Goal: Task Accomplishment & Management: Manage account settings

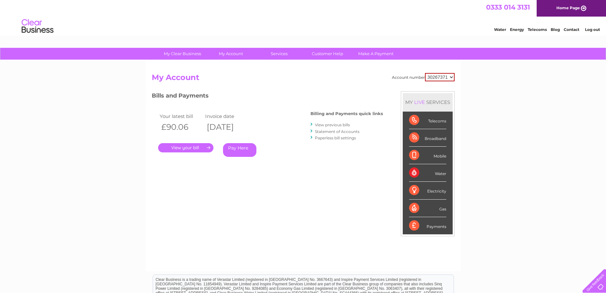
click at [450, 77] on select "30267371 30267374" at bounding box center [440, 77] width 30 height 8
select select "30267374"
click at [425, 73] on select "30267371 30267374" at bounding box center [440, 77] width 30 height 8
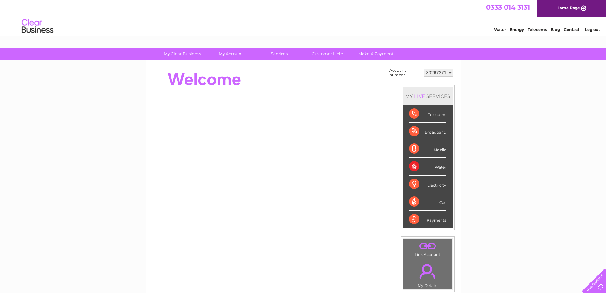
click at [448, 74] on select "30267371" at bounding box center [438, 73] width 29 height 8
click at [477, 80] on div "My Clear Business Login Details My Details My Preferences Link Account My Accou…" at bounding box center [303, 227] width 606 height 359
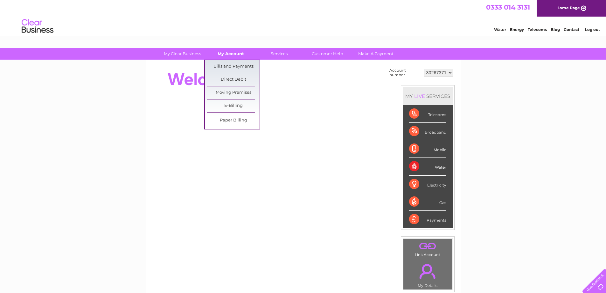
click at [235, 54] on link "My Account" at bounding box center [231, 54] width 53 height 12
click at [235, 65] on link "Bills and Payments" at bounding box center [233, 66] width 53 height 13
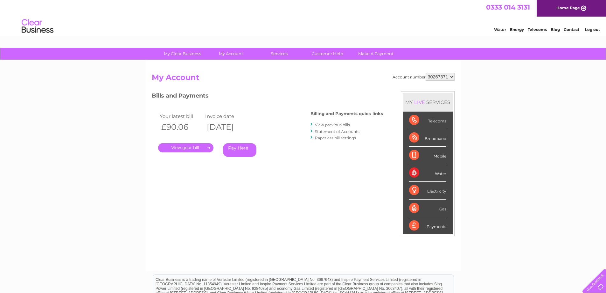
click at [451, 75] on select "30267371" at bounding box center [440, 77] width 29 height 8
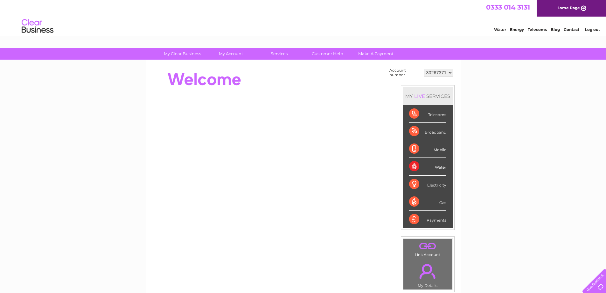
click at [433, 72] on select "30267371" at bounding box center [438, 73] width 29 height 8
click at [294, 73] on div at bounding box center [268, 79] width 232 height 25
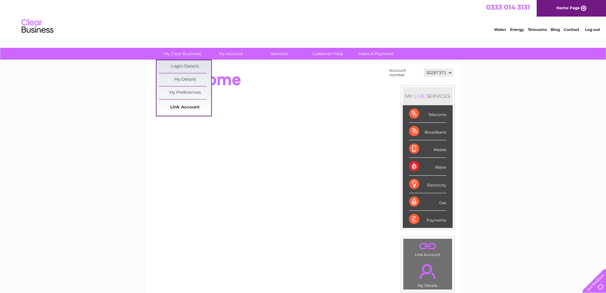
click at [188, 109] on link "Link Account" at bounding box center [185, 107] width 53 height 13
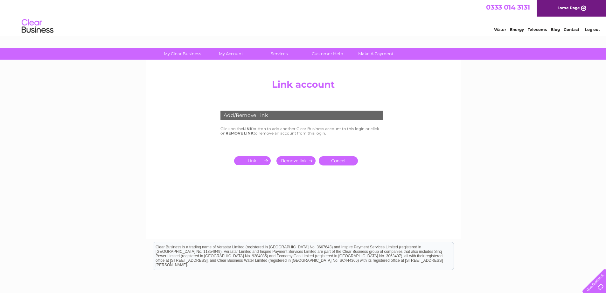
click at [256, 160] on input "submit" at bounding box center [253, 160] width 39 height 9
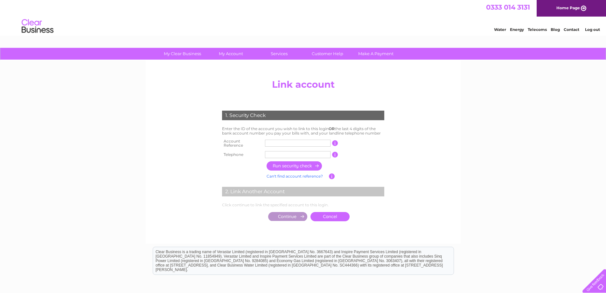
click at [290, 144] on input "text" at bounding box center [298, 142] width 66 height 7
type input "30267374"
click at [287, 154] on input "text" at bounding box center [298, 154] width 66 height 7
type input "07795210369"
click at [295, 164] on input "button" at bounding box center [295, 165] width 56 height 9
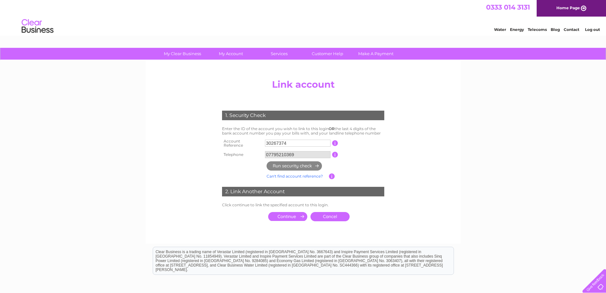
click at [296, 214] on input "submit" at bounding box center [287, 216] width 39 height 9
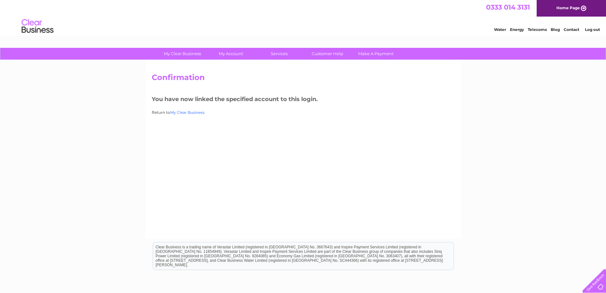
click at [195, 112] on link "My Clear Business" at bounding box center [187, 112] width 34 height 5
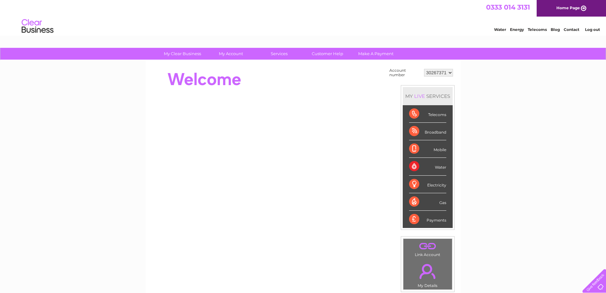
click at [446, 73] on select "30267371 30267374" at bounding box center [438, 73] width 29 height 8
select select "30267374"
click at [424, 69] on select "30267371 30267374" at bounding box center [438, 73] width 29 height 8
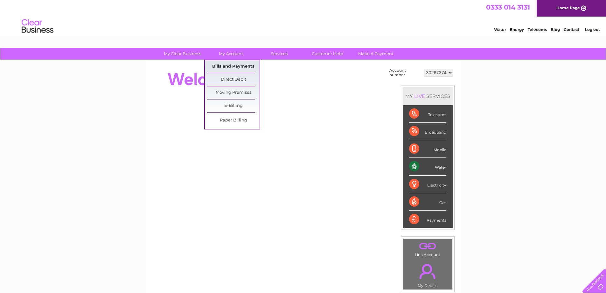
click at [234, 62] on link "Bills and Payments" at bounding box center [233, 66] width 53 height 13
click at [234, 66] on link "Bills and Payments" at bounding box center [233, 66] width 53 height 13
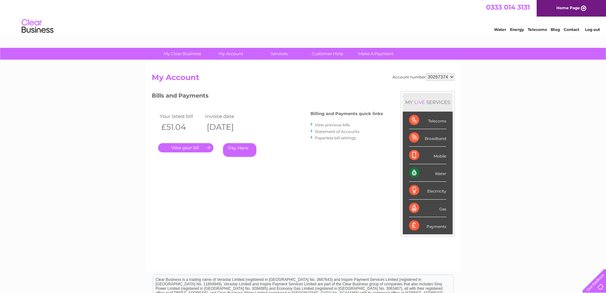
click at [345, 125] on link "View previous bills" at bounding box center [332, 124] width 35 height 5
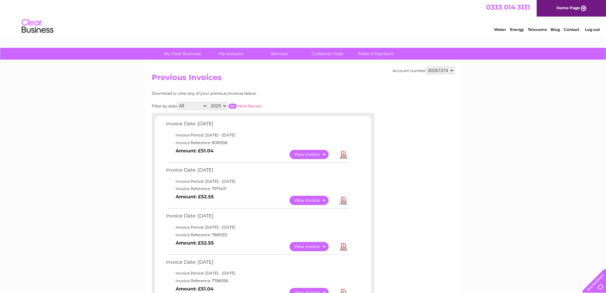
click at [221, 106] on select "2025 2024 2023" at bounding box center [218, 106] width 19 height 8
click at [218, 133] on td "Invoice Period: [DATE] - [DATE]" at bounding box center [258, 135] width 186 height 8
click at [220, 105] on select "2025 2024 2023" at bounding box center [218, 106] width 19 height 8
select select "2023"
click at [209, 102] on select "2025 2024 2023" at bounding box center [218, 106] width 19 height 8
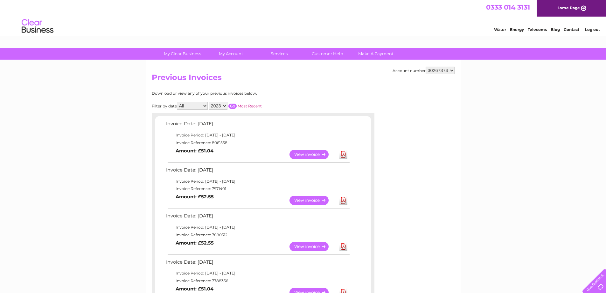
click at [233, 105] on input "button" at bounding box center [233, 105] width 8 height 5
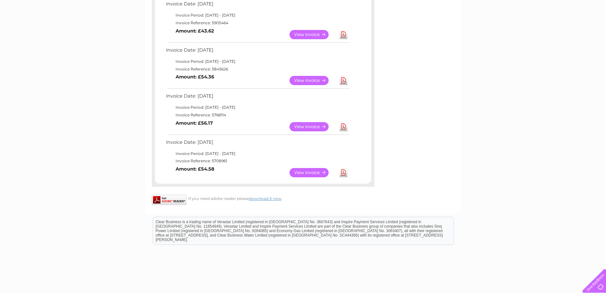
scroll to position [350, 0]
click at [320, 171] on link "View" at bounding box center [313, 171] width 47 height 9
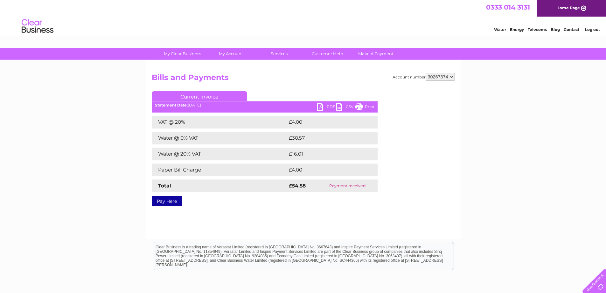
drag, startPoint x: 367, startPoint y: 105, endPoint x: 430, endPoint y: 198, distance: 112.3
click at [367, 105] on link "Print" at bounding box center [365, 107] width 19 height 9
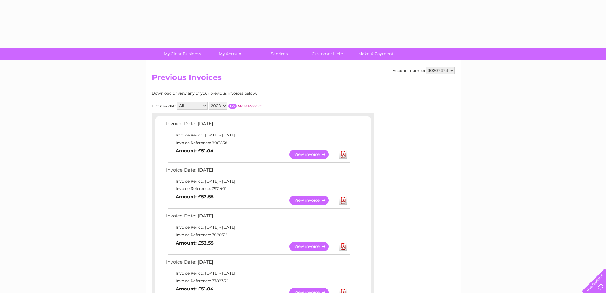
select select "2023"
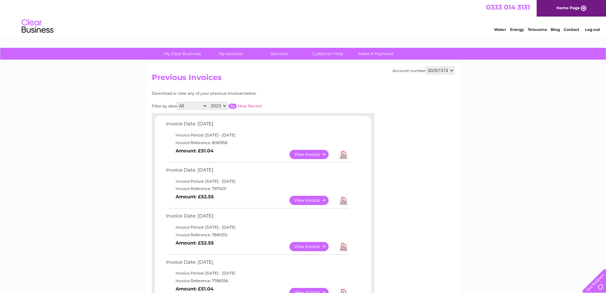
click at [236, 107] on input "button" at bounding box center [233, 105] width 8 height 5
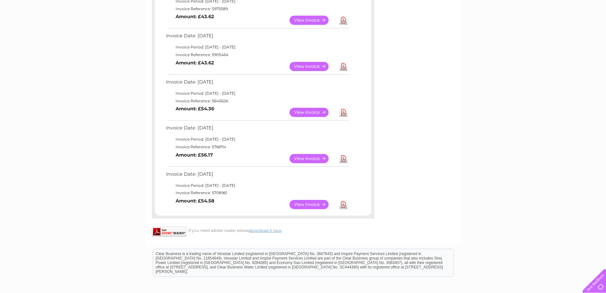
scroll to position [318, 0]
click at [311, 156] on link "View" at bounding box center [313, 157] width 47 height 9
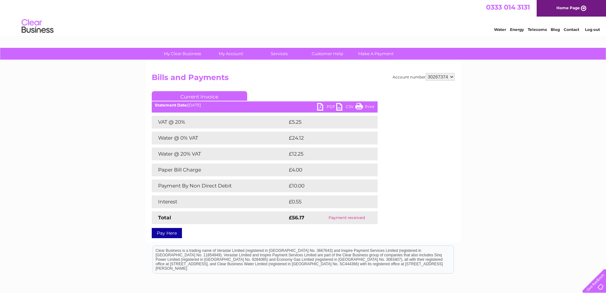
drag, startPoint x: 370, startPoint y: 107, endPoint x: 464, endPoint y: 7, distance: 137.6
click at [370, 107] on link "Print" at bounding box center [365, 107] width 19 height 9
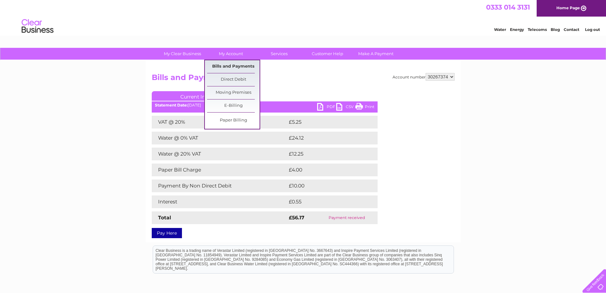
click at [230, 67] on link "Bills and Payments" at bounding box center [233, 66] width 53 height 13
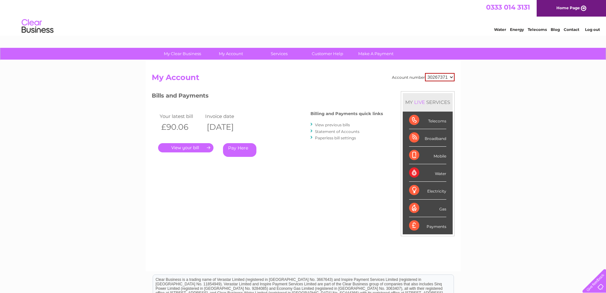
click at [327, 125] on link "View previous bills" at bounding box center [332, 124] width 35 height 5
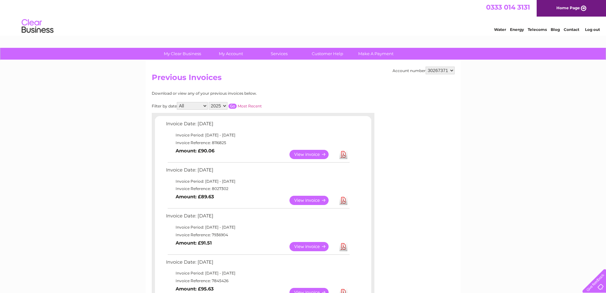
click at [225, 105] on select "2025 2024 2023" at bounding box center [218, 106] width 19 height 8
click at [199, 106] on select "All January February March April May June July August September October Novembe…" at bounding box center [192, 106] width 31 height 8
click at [227, 105] on select "2025 2024 2023" at bounding box center [218, 106] width 19 height 8
select select "2023"
click at [209, 102] on select "2025 2024 2023" at bounding box center [218, 106] width 19 height 8
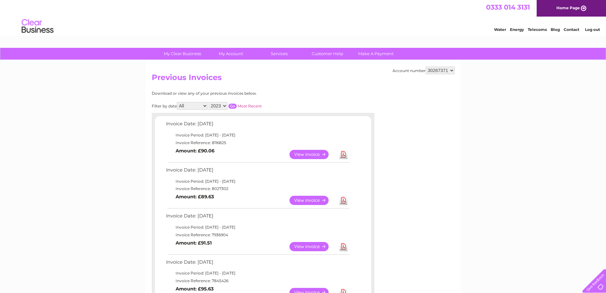
click at [232, 106] on input "button" at bounding box center [233, 105] width 8 height 5
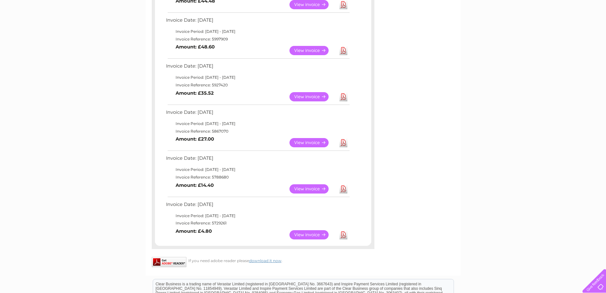
scroll to position [286, 0]
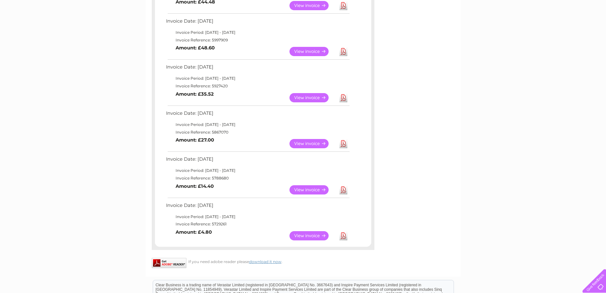
click at [315, 143] on link "View" at bounding box center [313, 143] width 47 height 9
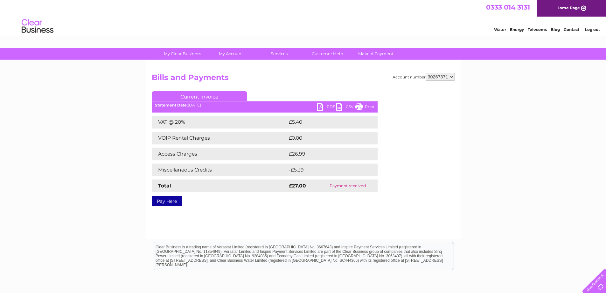
drag, startPoint x: 360, startPoint y: 106, endPoint x: 467, endPoint y: 12, distance: 142.4
click at [360, 106] on link "Print" at bounding box center [365, 107] width 19 height 9
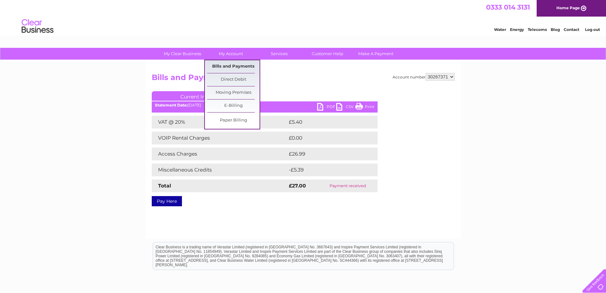
click at [226, 66] on link "Bills and Payments" at bounding box center [233, 66] width 53 height 13
click at [234, 63] on link "Bills and Payments" at bounding box center [233, 66] width 53 height 13
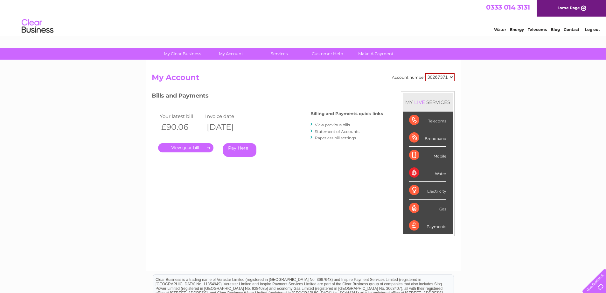
click at [332, 125] on link "View previous bills" at bounding box center [332, 124] width 35 height 5
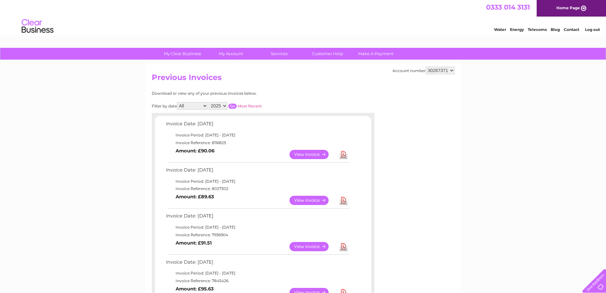
click at [226, 105] on select "2025 2024 2023" at bounding box center [218, 106] width 19 height 8
select select "2023"
click at [209, 102] on select "2025 2024 2023" at bounding box center [218, 106] width 19 height 8
click at [233, 105] on input "button" at bounding box center [233, 105] width 8 height 5
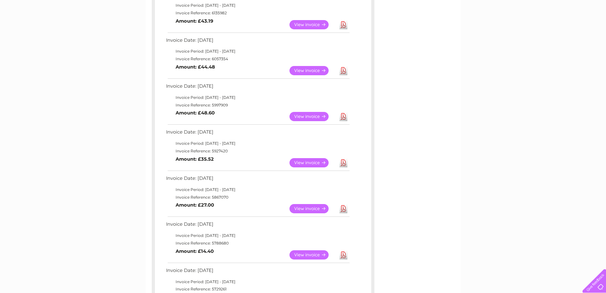
scroll to position [223, 0]
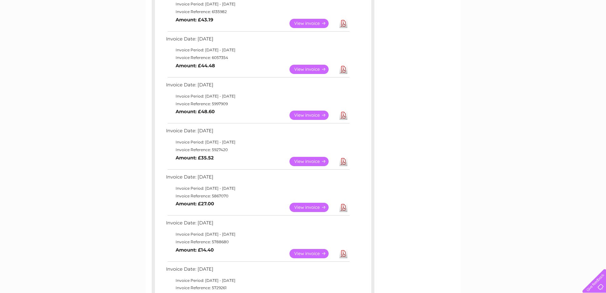
click at [308, 115] on link "View" at bounding box center [313, 114] width 47 height 9
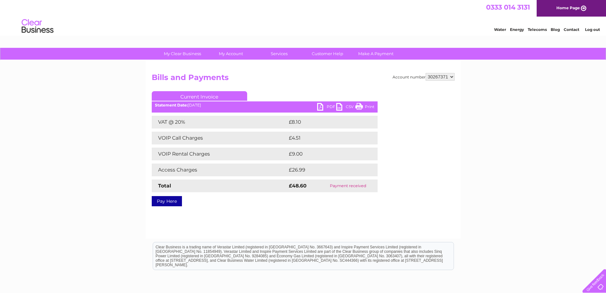
click at [366, 105] on link "Print" at bounding box center [365, 107] width 19 height 9
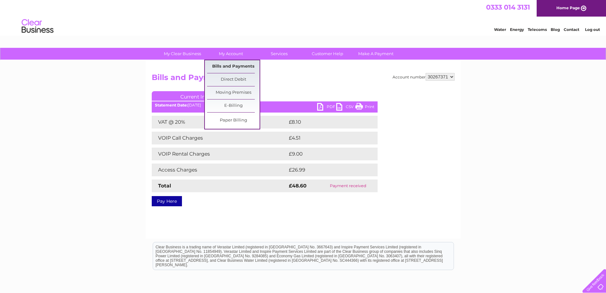
click at [227, 67] on link "Bills and Payments" at bounding box center [233, 66] width 53 height 13
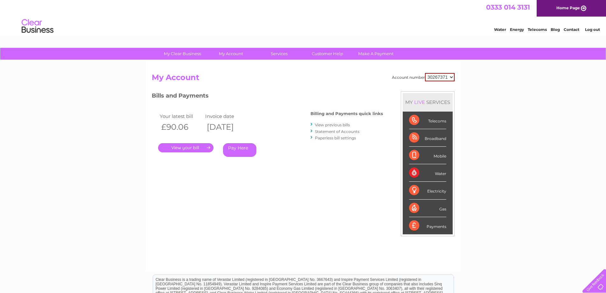
click at [336, 124] on link "View previous bills" at bounding box center [332, 124] width 35 height 5
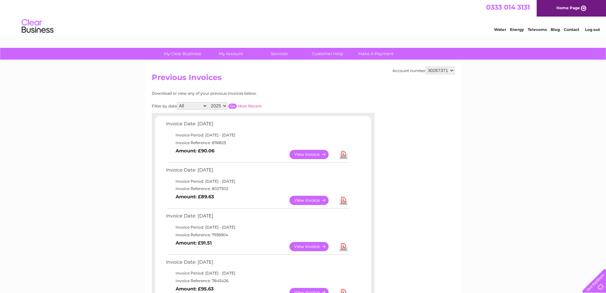
click at [225, 106] on select "2025 2024 2023" at bounding box center [218, 106] width 19 height 8
select select "2023"
click at [209, 102] on select "2025 2024 2023" at bounding box center [218, 106] width 19 height 8
click at [234, 106] on input "button" at bounding box center [233, 105] width 8 height 5
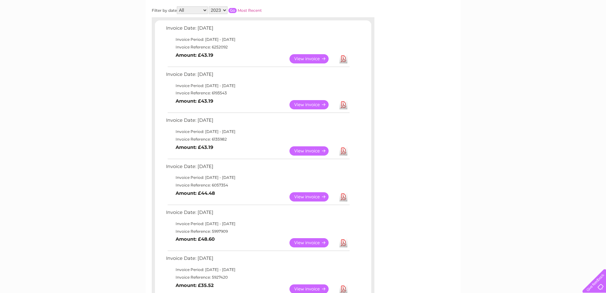
scroll to position [191, 0]
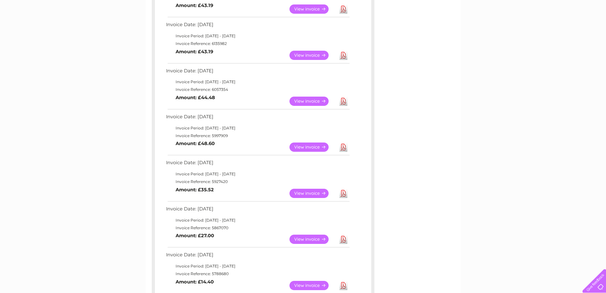
click at [304, 192] on link "View" at bounding box center [313, 192] width 47 height 9
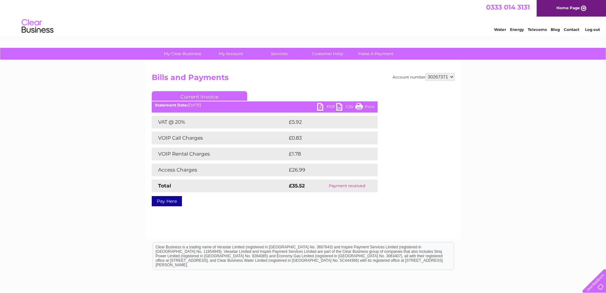
click at [367, 105] on link "Print" at bounding box center [365, 107] width 19 height 9
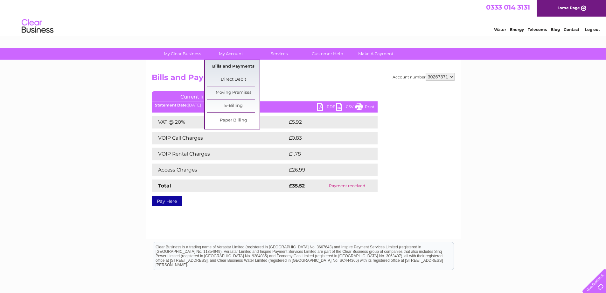
click at [226, 66] on link "Bills and Payments" at bounding box center [233, 66] width 53 height 13
click at [237, 67] on link "Bills and Payments" at bounding box center [233, 66] width 53 height 13
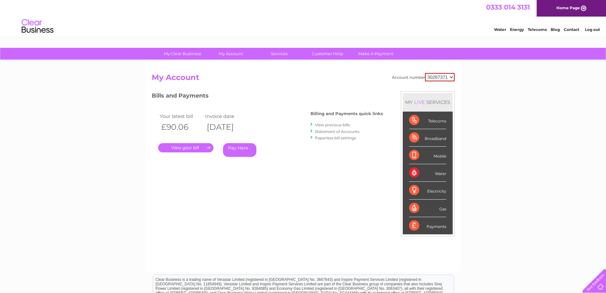
click at [341, 124] on link "View previous bills" at bounding box center [332, 124] width 35 height 5
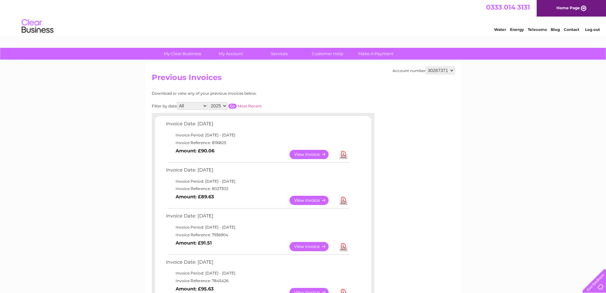
click at [448, 72] on select "30267371 30267374" at bounding box center [440, 71] width 29 height 8
select select "30267374"
click at [426, 67] on select "30267371 30267374" at bounding box center [440, 71] width 29 height 8
click at [226, 106] on select "2025 2024 2023" at bounding box center [218, 106] width 19 height 8
select select "2023"
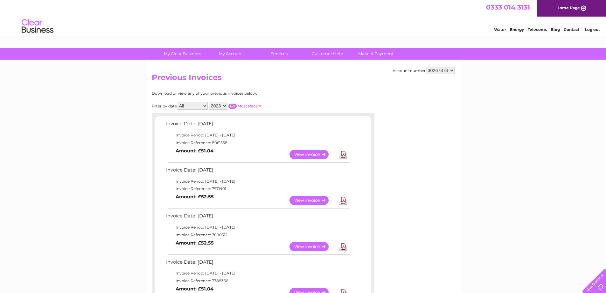
click at [209, 102] on select "2025 2024 2023" at bounding box center [218, 106] width 19 height 8
click at [234, 106] on input "button" at bounding box center [233, 105] width 8 height 5
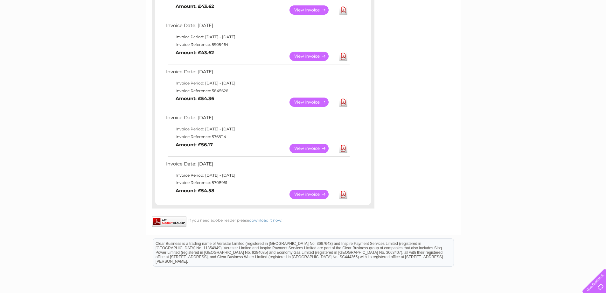
scroll to position [318, 0]
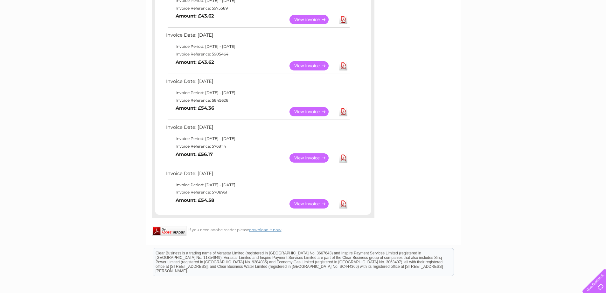
click at [345, 113] on link "Download" at bounding box center [344, 111] width 8 height 9
click at [343, 67] on link "Download" at bounding box center [344, 65] width 8 height 9
click at [347, 23] on link "Download" at bounding box center [344, 19] width 8 height 9
click at [308, 65] on link "View" at bounding box center [313, 65] width 47 height 9
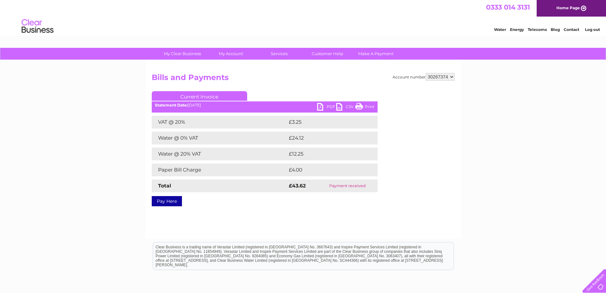
click at [362, 107] on link "Print" at bounding box center [365, 107] width 19 height 9
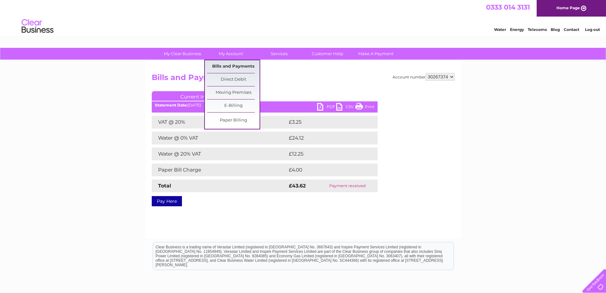
click at [230, 65] on link "Bills and Payments" at bounding box center [233, 66] width 53 height 13
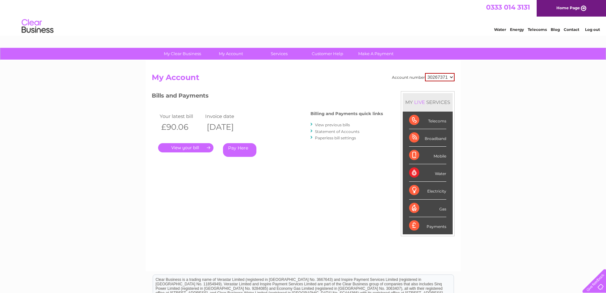
click at [330, 124] on link "View previous bills" at bounding box center [332, 124] width 35 height 5
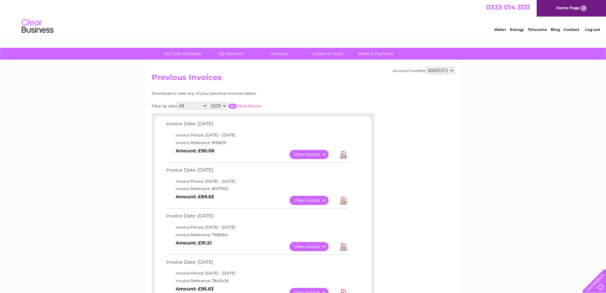
click at [431, 73] on select "30267371 30267374" at bounding box center [440, 71] width 29 height 8
select select "30267374"
click at [426, 67] on select "30267371 30267374" at bounding box center [440, 71] width 29 height 8
select select "2023"
click at [209, 102] on select "2025 2024 2023" at bounding box center [218, 106] width 19 height 8
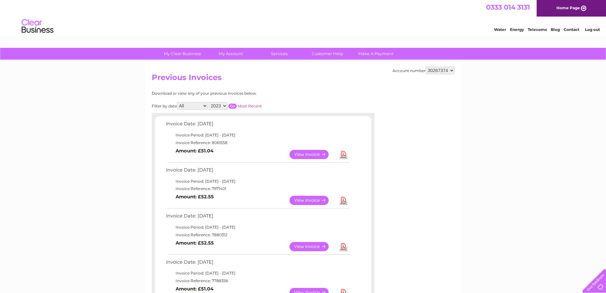
click at [234, 106] on input "button" at bounding box center [233, 105] width 8 height 5
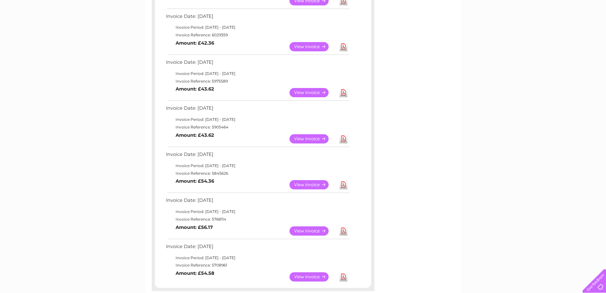
scroll to position [255, 0]
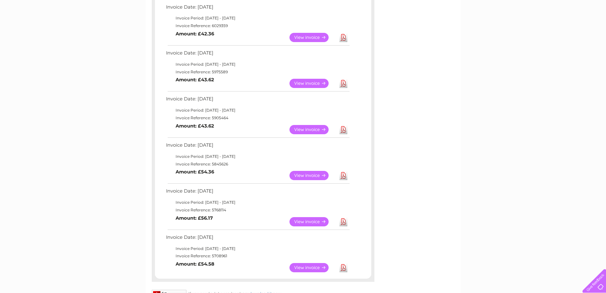
click at [313, 83] on link "View" at bounding box center [313, 83] width 47 height 9
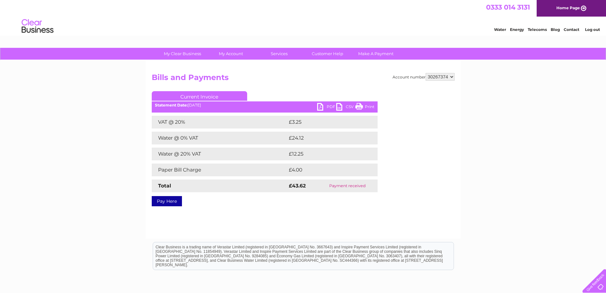
click at [364, 105] on link "Print" at bounding box center [365, 107] width 19 height 9
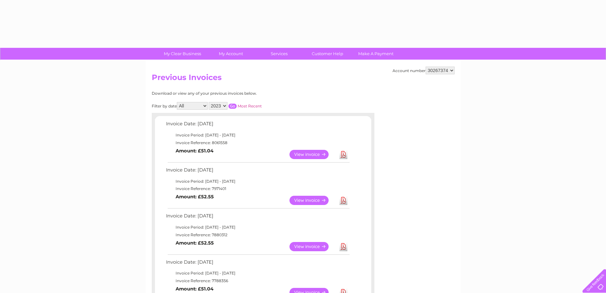
select select "2023"
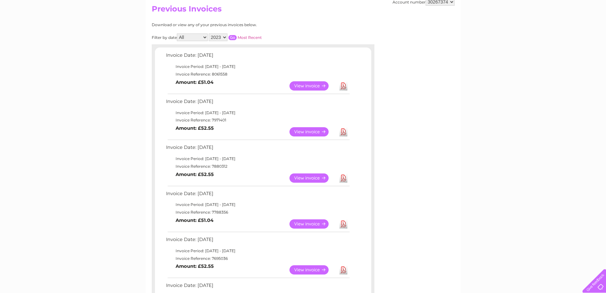
scroll to position [32, 0]
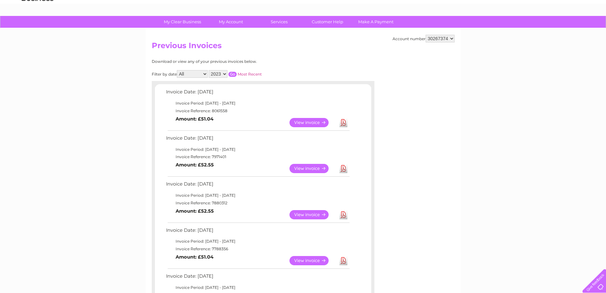
click at [235, 74] on input "button" at bounding box center [233, 74] width 8 height 5
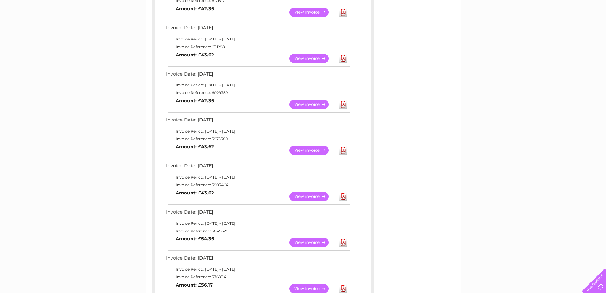
scroll to position [191, 0]
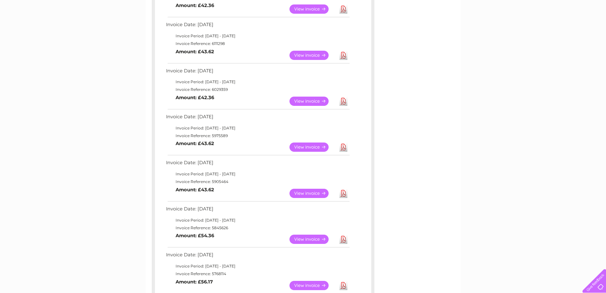
click at [320, 238] on link "View" at bounding box center [313, 238] width 47 height 9
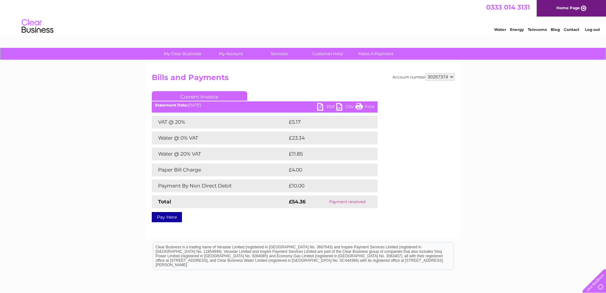
click at [361, 104] on link "Print" at bounding box center [365, 107] width 19 height 9
click at [214, 94] on link "Current Invoice" at bounding box center [199, 96] width 95 height 10
click at [205, 94] on link "Current Invoice" at bounding box center [199, 96] width 95 height 10
click at [212, 76] on h2 "Bills and Payments" at bounding box center [303, 79] width 303 height 12
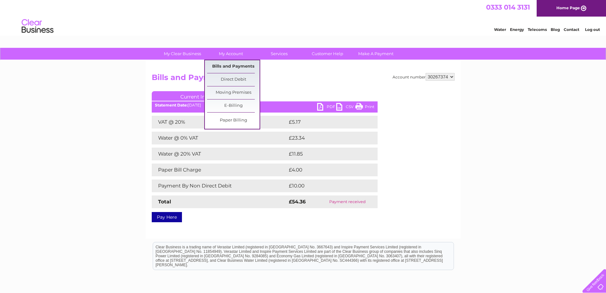
click at [236, 67] on link "Bills and Payments" at bounding box center [233, 66] width 53 height 13
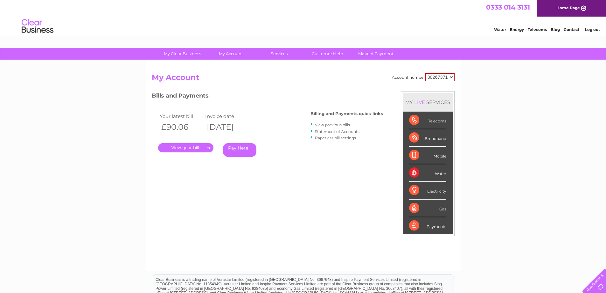
click at [434, 80] on select "30267371 30267374" at bounding box center [440, 77] width 30 height 8
select select "30267374"
click at [425, 73] on select "30267371 30267374" at bounding box center [440, 77] width 30 height 8
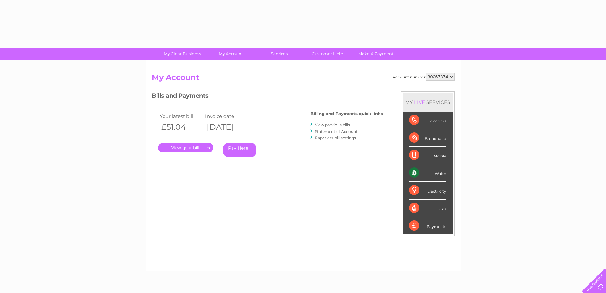
click at [348, 124] on link "View previous bills" at bounding box center [332, 124] width 35 height 5
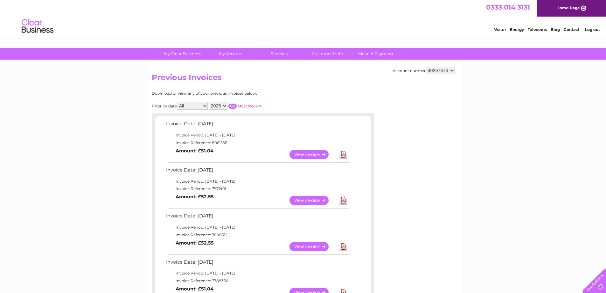
click at [226, 109] on select "2025 2024 2023" at bounding box center [218, 106] width 19 height 8
select select "2023"
click at [209, 102] on select "2025 2024 2023" at bounding box center [218, 106] width 19 height 8
click at [235, 107] on input "button" at bounding box center [233, 105] width 8 height 5
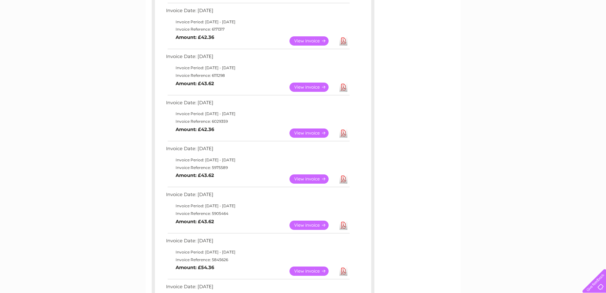
scroll to position [191, 0]
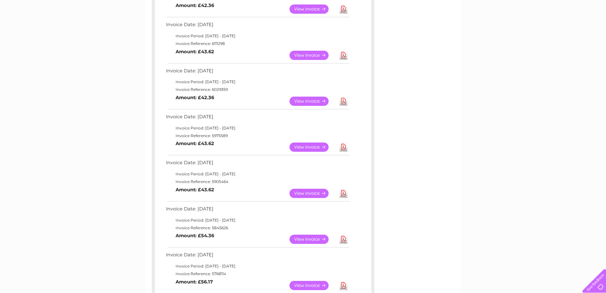
click at [307, 191] on link "View" at bounding box center [313, 192] width 47 height 9
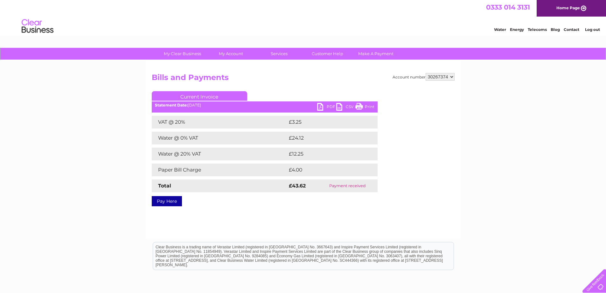
click at [362, 106] on link "Print" at bounding box center [365, 107] width 19 height 9
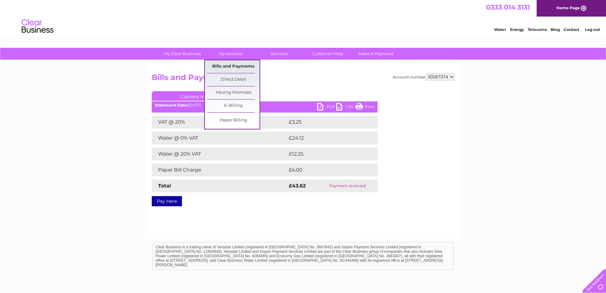
click at [236, 65] on link "Bills and Payments" at bounding box center [233, 66] width 53 height 13
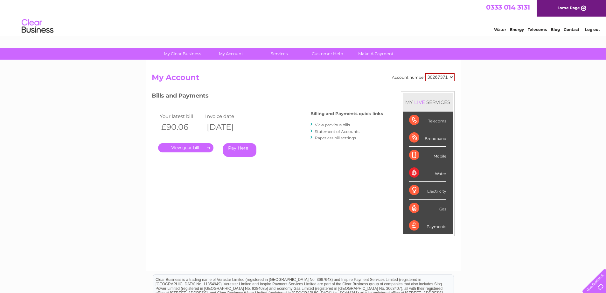
click at [440, 75] on select "30267371 30267374" at bounding box center [440, 77] width 30 height 8
select select "30267374"
click at [425, 73] on select "30267371 30267374" at bounding box center [440, 77] width 30 height 8
click at [345, 125] on link "View previous bills" at bounding box center [332, 124] width 35 height 5
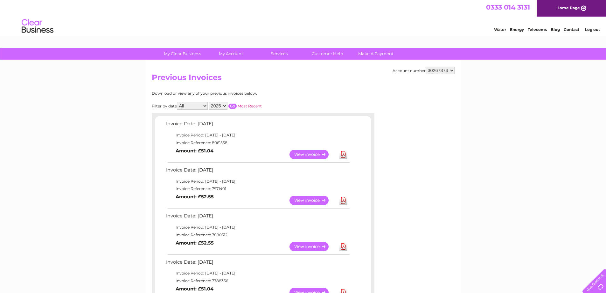
click at [226, 104] on select "2025 2024 2023" at bounding box center [218, 106] width 19 height 8
select select "2023"
click at [209, 102] on select "2025 2024 2023" at bounding box center [218, 106] width 19 height 8
click at [235, 106] on input "button" at bounding box center [233, 105] width 8 height 5
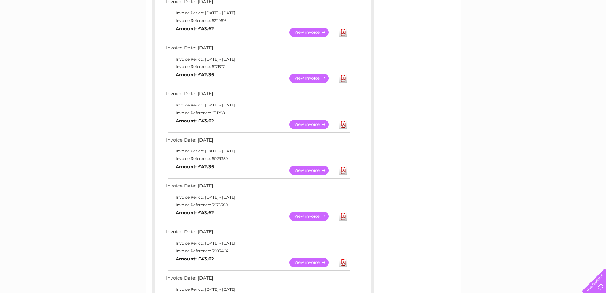
scroll to position [127, 0]
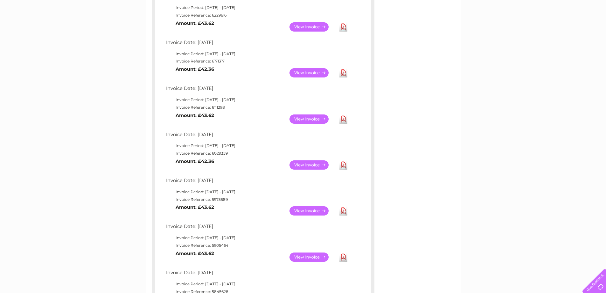
click at [314, 210] on link "View" at bounding box center [313, 210] width 47 height 9
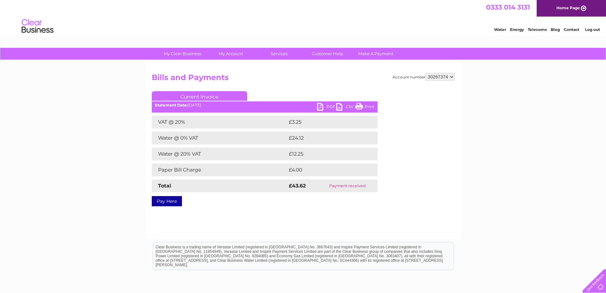
click at [367, 106] on link "Print" at bounding box center [365, 107] width 19 height 9
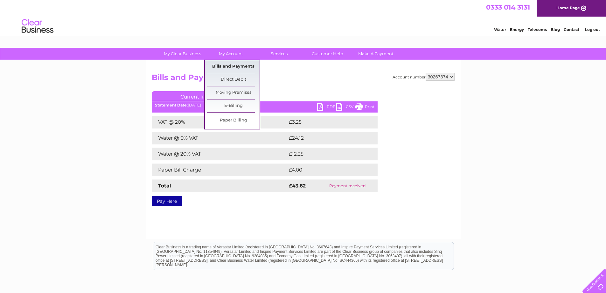
click at [232, 66] on link "Bills and Payments" at bounding box center [233, 66] width 53 height 13
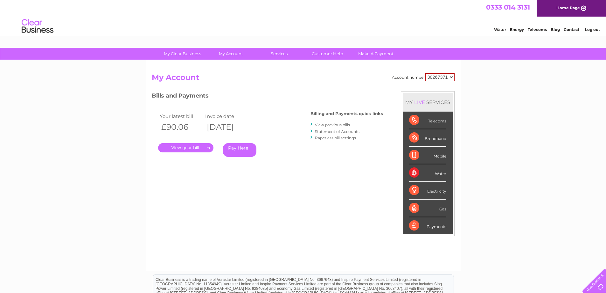
click at [440, 74] on select "30267371 30267374" at bounding box center [440, 77] width 30 height 8
select select "30267374"
click at [425, 73] on select "30267371 30267374" at bounding box center [440, 77] width 30 height 8
click at [347, 124] on link "View previous bills" at bounding box center [332, 124] width 35 height 5
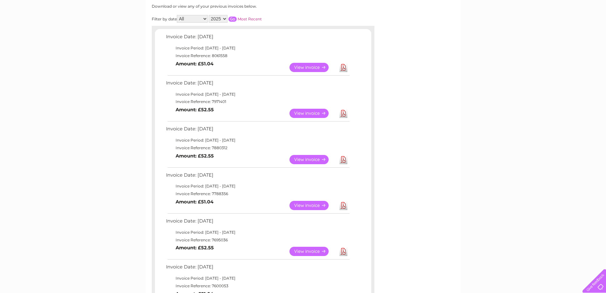
scroll to position [32, 0]
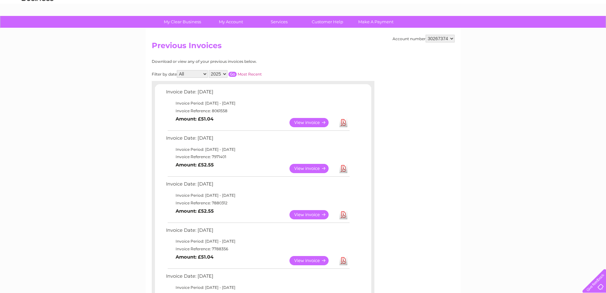
click at [222, 74] on select "2025 2024 2023" at bounding box center [218, 74] width 19 height 8
select select "2023"
click at [209, 70] on select "2025 2024 2023" at bounding box center [218, 74] width 19 height 8
click at [232, 75] on input "button" at bounding box center [233, 74] width 8 height 5
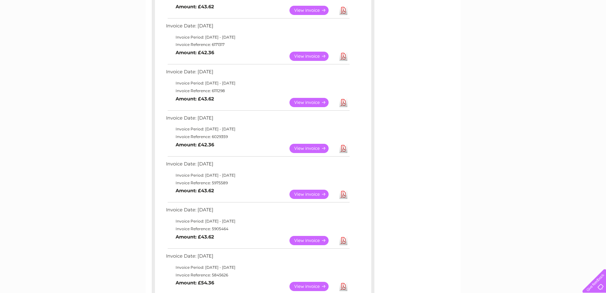
scroll to position [159, 0]
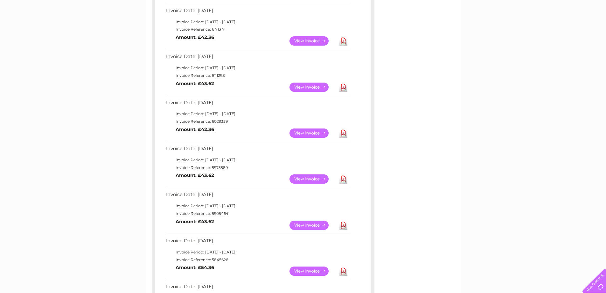
click at [309, 133] on link "View" at bounding box center [313, 132] width 47 height 9
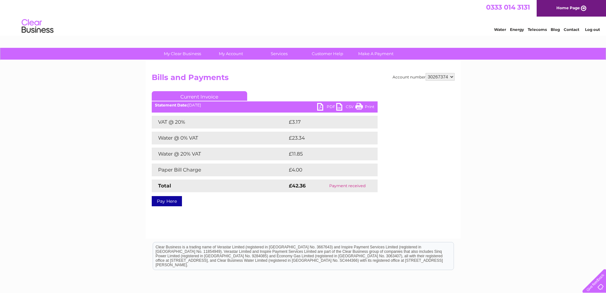
drag, startPoint x: 363, startPoint y: 105, endPoint x: 459, endPoint y: 3, distance: 140.0
click at [363, 105] on link "Print" at bounding box center [365, 107] width 19 height 9
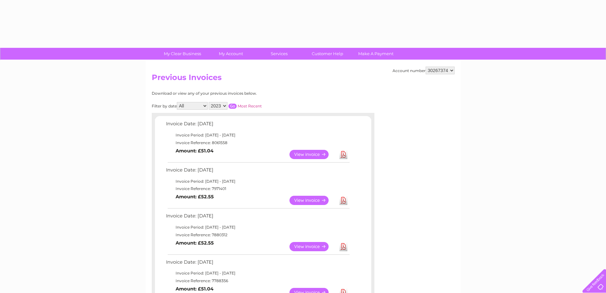
select select "2023"
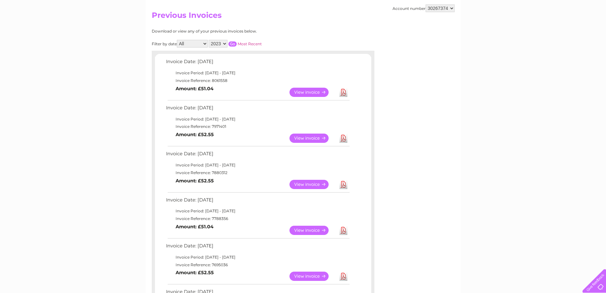
scroll to position [32, 0]
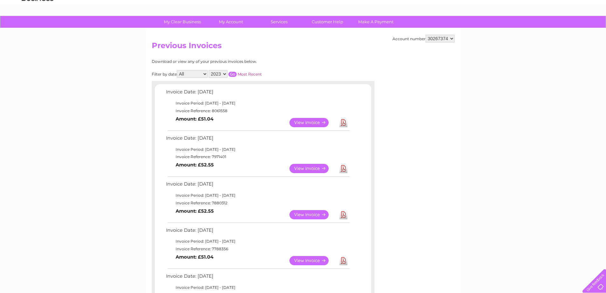
click at [231, 73] on input "button" at bounding box center [233, 74] width 8 height 5
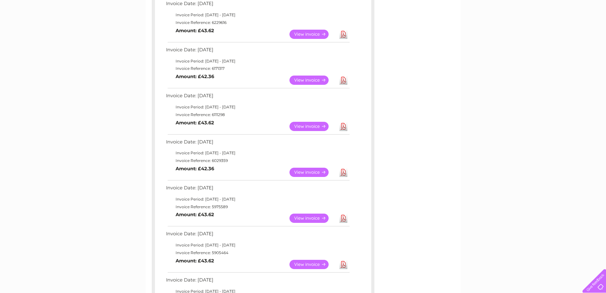
scroll to position [127, 0]
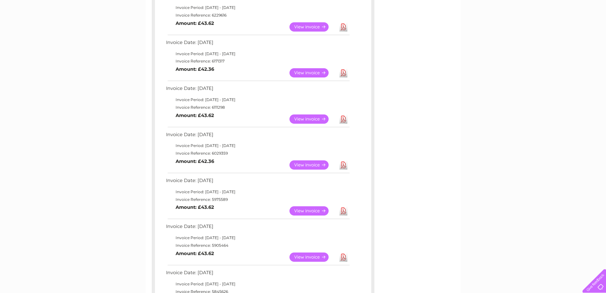
click at [310, 119] on link "View" at bounding box center [313, 118] width 47 height 9
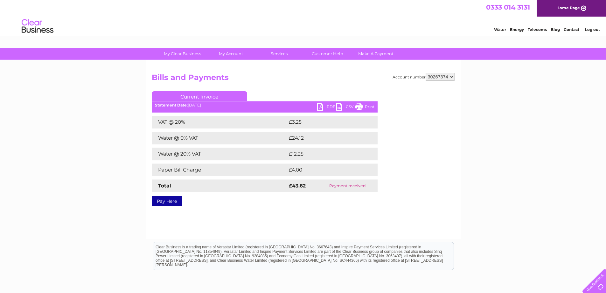
click at [366, 107] on link "Print" at bounding box center [365, 107] width 19 height 9
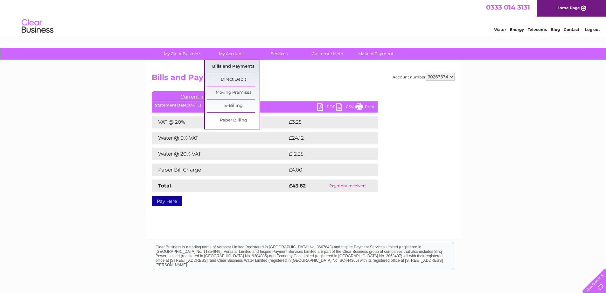
click at [235, 67] on link "Bills and Payments" at bounding box center [233, 66] width 53 height 13
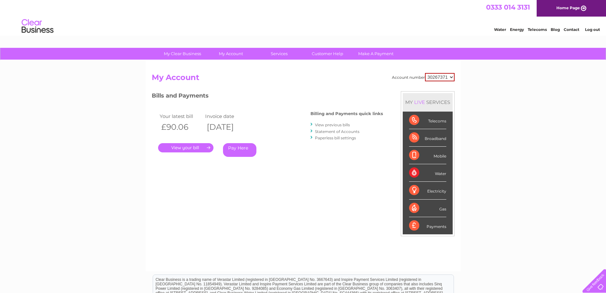
click at [433, 74] on select "30267371 30267374" at bounding box center [440, 77] width 30 height 8
select select "30267374"
click at [425, 73] on select "30267371 30267374" at bounding box center [440, 77] width 30 height 8
click at [341, 124] on link "View previous bills" at bounding box center [332, 124] width 35 height 5
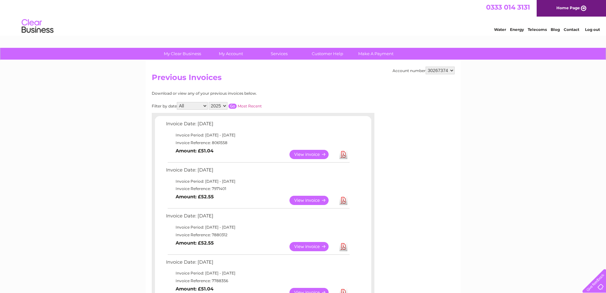
click at [223, 106] on select "2025 2024 2023" at bounding box center [218, 106] width 19 height 8
select select "2023"
click at [209, 102] on select "2025 2024 2023" at bounding box center [218, 106] width 19 height 8
click at [236, 106] on input "button" at bounding box center [233, 105] width 8 height 5
click at [311, 197] on link "View" at bounding box center [313, 199] width 47 height 9
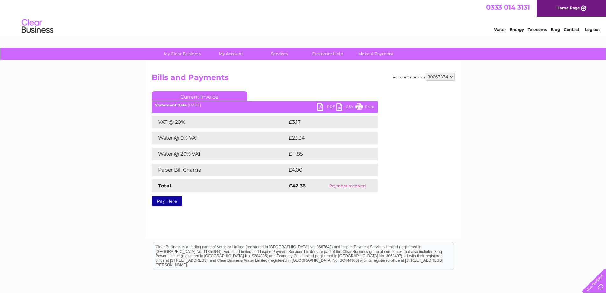
click at [361, 104] on link "Print" at bounding box center [365, 107] width 19 height 9
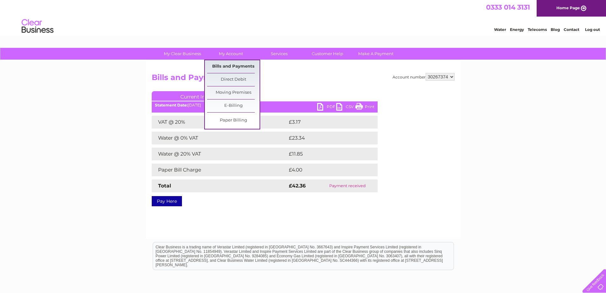
click at [239, 65] on link "Bills and Payments" at bounding box center [233, 66] width 53 height 13
click at [232, 66] on link "Bills and Payments" at bounding box center [233, 66] width 53 height 13
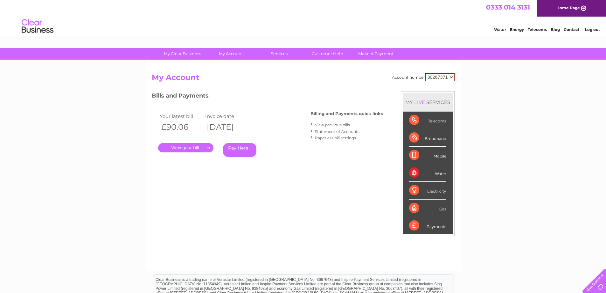
click at [436, 74] on select "30267371 30267374" at bounding box center [440, 77] width 30 height 8
select select "30267374"
click at [425, 73] on select "30267371 30267374" at bounding box center [440, 77] width 30 height 8
click at [340, 124] on link "View previous bills" at bounding box center [332, 124] width 35 height 5
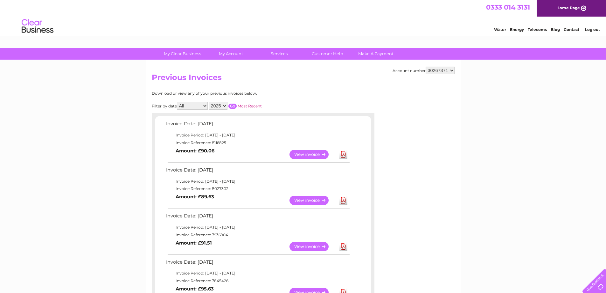
click at [225, 106] on select "2025 2024 2023" at bounding box center [218, 106] width 19 height 8
select select "2023"
click at [209, 102] on select "2025 2024 2023" at bounding box center [218, 106] width 19 height 8
click at [233, 107] on input "button" at bounding box center [233, 105] width 8 height 5
click at [309, 155] on link "View" at bounding box center [313, 154] width 47 height 9
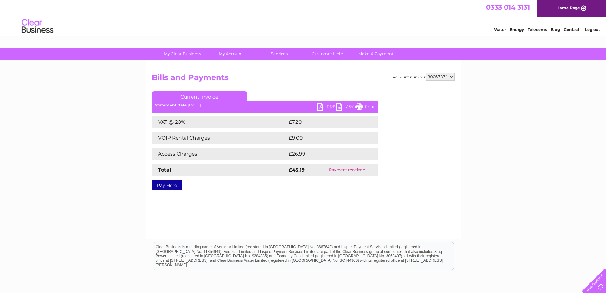
drag, startPoint x: 363, startPoint y: 104, endPoint x: 462, endPoint y: 10, distance: 136.4
click at [363, 104] on link "Print" at bounding box center [365, 107] width 19 height 9
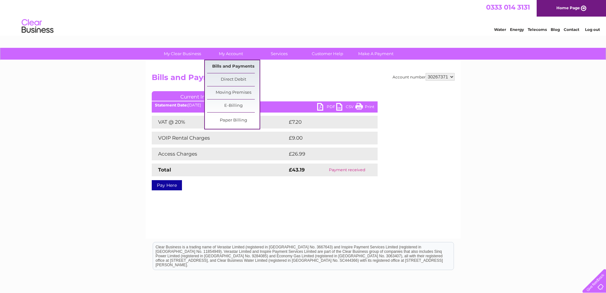
click at [232, 64] on link "Bills and Payments" at bounding box center [233, 66] width 53 height 13
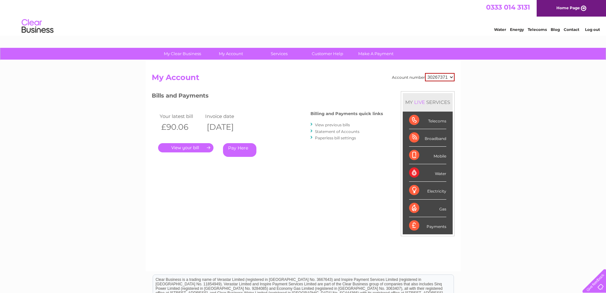
click at [442, 75] on select "30267371 30267374" at bounding box center [440, 77] width 30 height 8
select select "30267374"
click at [425, 73] on select "30267371 30267374" at bounding box center [440, 77] width 30 height 8
click at [349, 125] on link "View previous bills" at bounding box center [332, 124] width 35 height 5
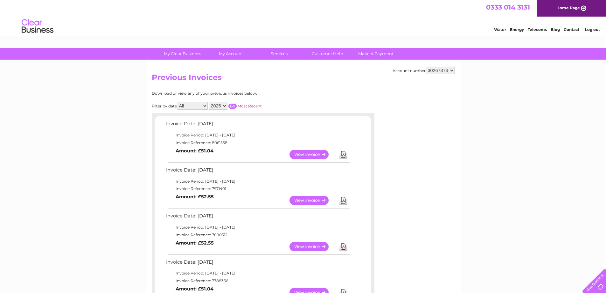
click at [225, 106] on select "2025 2024 2023" at bounding box center [218, 106] width 19 height 8
select select "2023"
click at [209, 102] on select "2025 2024 2023" at bounding box center [218, 106] width 19 height 8
click at [235, 104] on input "button" at bounding box center [233, 105] width 8 height 5
click at [310, 153] on link "View" at bounding box center [313, 154] width 47 height 9
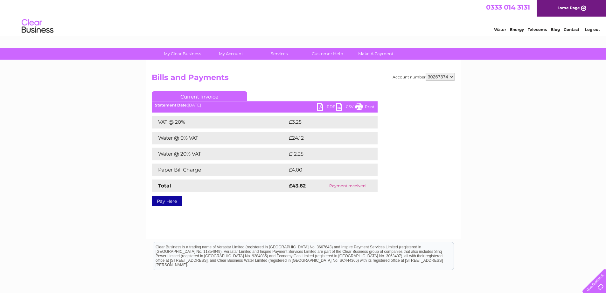
click at [358, 107] on link "Print" at bounding box center [365, 107] width 19 height 9
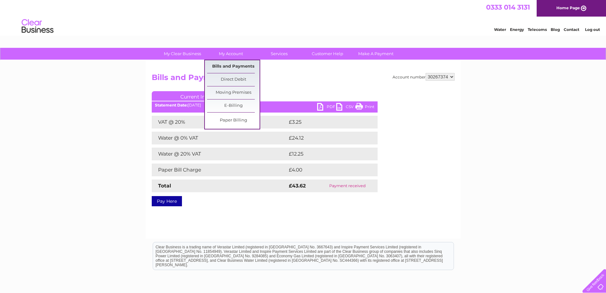
click at [230, 63] on link "Bills and Payments" at bounding box center [233, 66] width 53 height 13
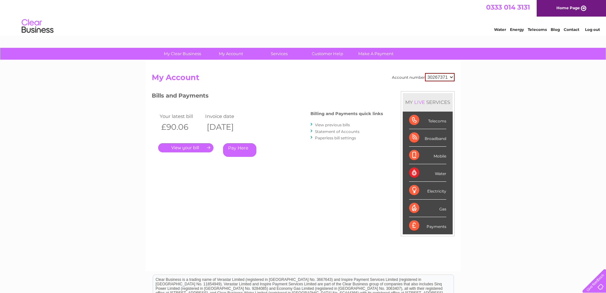
click at [429, 75] on select "30267371 30267374" at bounding box center [440, 77] width 30 height 8
select select "30267374"
click at [425, 73] on select "30267371 30267374" at bounding box center [440, 77] width 30 height 8
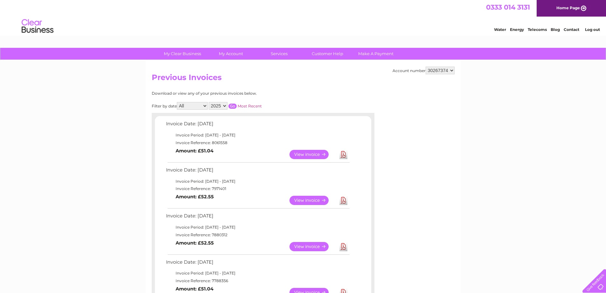
click at [221, 107] on select "2025 2024 2023" at bounding box center [218, 106] width 19 height 8
select select "2024"
click at [209, 102] on select "2025 2024 2023" at bounding box center [218, 106] width 19 height 8
click at [235, 107] on input "button" at bounding box center [233, 105] width 8 height 5
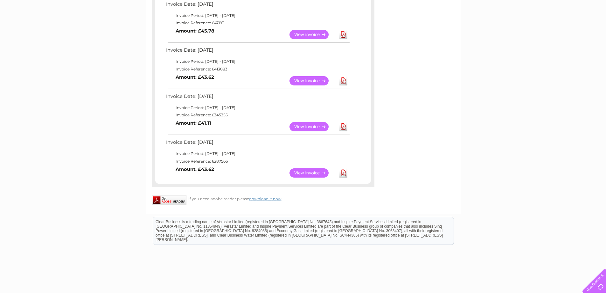
scroll to position [485, 0]
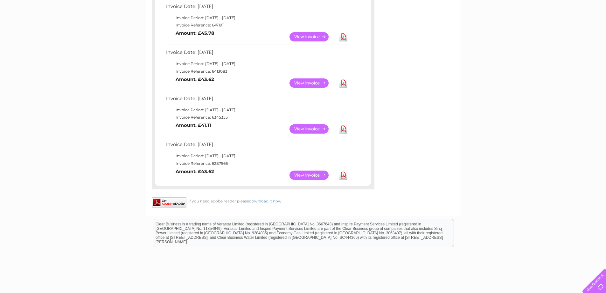
click at [307, 173] on link "View" at bounding box center [313, 174] width 47 height 9
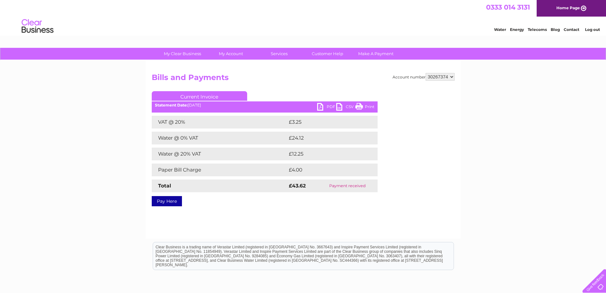
drag, startPoint x: 368, startPoint y: 107, endPoint x: 465, endPoint y: 11, distance: 136.4
click at [368, 107] on link "Print" at bounding box center [365, 107] width 19 height 9
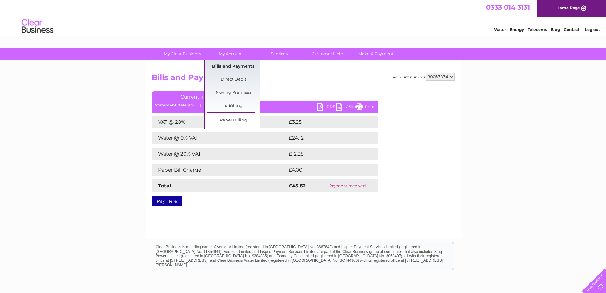
click at [230, 65] on link "Bills and Payments" at bounding box center [233, 66] width 53 height 13
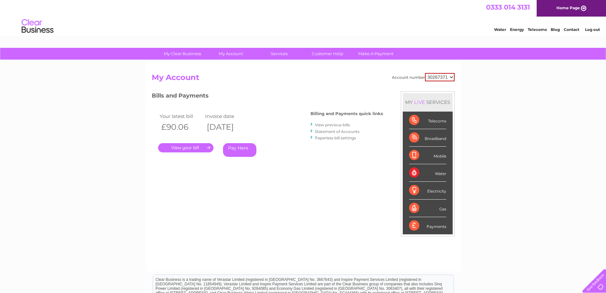
click at [429, 79] on select "30267371 30267374" at bounding box center [440, 77] width 30 height 8
select select "30267374"
click at [425, 73] on select "30267371 30267374" at bounding box center [440, 77] width 30 height 8
click at [343, 125] on link "View previous bills" at bounding box center [332, 124] width 35 height 5
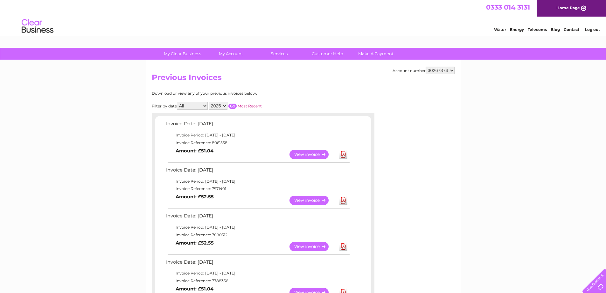
click at [223, 106] on select "2025 2024 2023" at bounding box center [218, 106] width 19 height 8
select select "2024"
click at [209, 102] on select "2025 2024 2023" at bounding box center [218, 106] width 19 height 8
click at [234, 106] on input "button" at bounding box center [233, 105] width 8 height 5
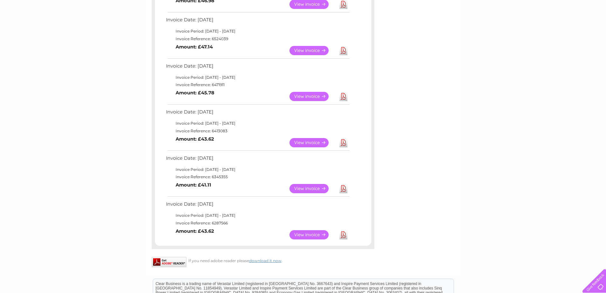
scroll to position [426, 0]
click at [302, 188] on link "View" at bounding box center [313, 187] width 47 height 9
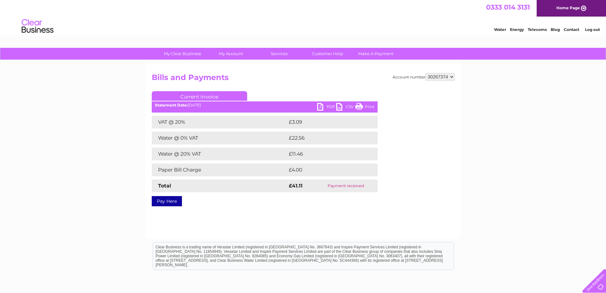
drag, startPoint x: 365, startPoint y: 107, endPoint x: 462, endPoint y: 13, distance: 135.1
click at [365, 107] on link "Print" at bounding box center [365, 107] width 19 height 9
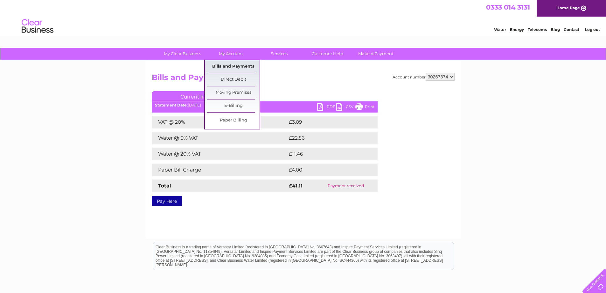
click at [235, 64] on link "Bills and Payments" at bounding box center [233, 66] width 53 height 13
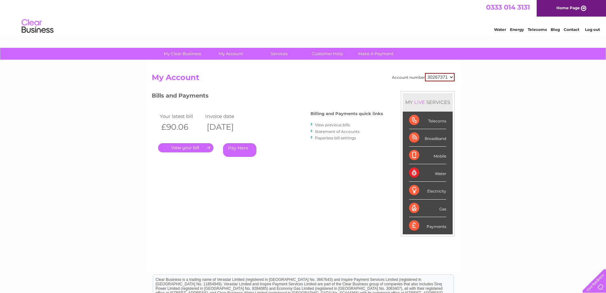
click at [446, 78] on select "30267371 30267374" at bounding box center [440, 77] width 30 height 8
select select "30267374"
click at [425, 73] on select "30267371 30267374" at bounding box center [440, 77] width 30 height 8
click at [342, 125] on link "View previous bills" at bounding box center [332, 124] width 35 height 5
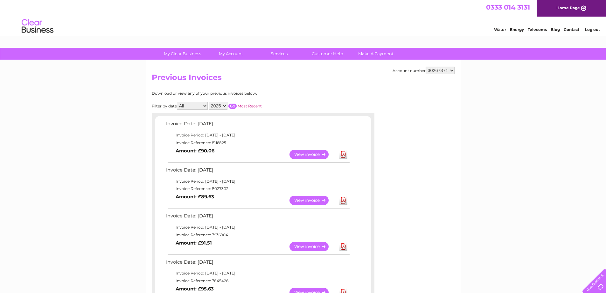
click at [223, 107] on select "2025 2024 2023" at bounding box center [218, 106] width 19 height 8
select select "2024"
click at [209, 102] on select "2025 2024 2023" at bounding box center [218, 106] width 19 height 8
click at [235, 107] on input "button" at bounding box center [233, 105] width 8 height 5
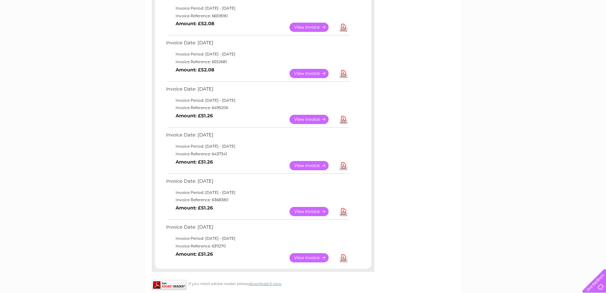
scroll to position [414, 0]
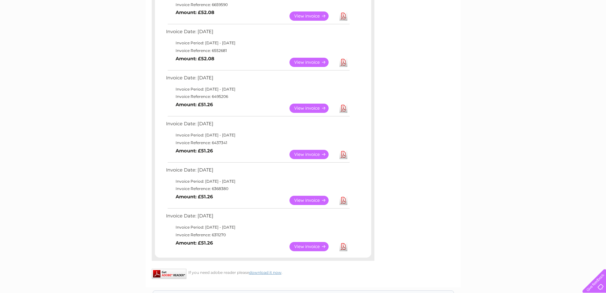
click at [311, 152] on link "View" at bounding box center [313, 154] width 47 height 9
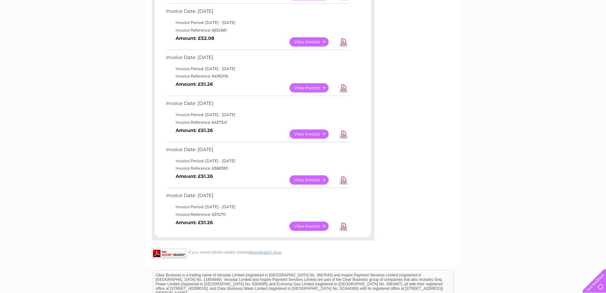
scroll to position [446, 0]
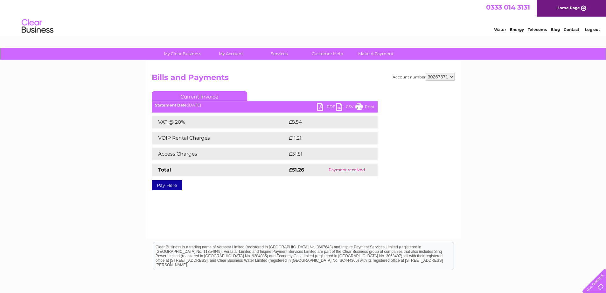
click at [365, 109] on link "Print" at bounding box center [365, 107] width 19 height 9
click at [452, 76] on select "30267371 30267374" at bounding box center [440, 77] width 29 height 8
select select "30267374"
click at [426, 73] on select "30267371 30267374" at bounding box center [440, 77] width 29 height 8
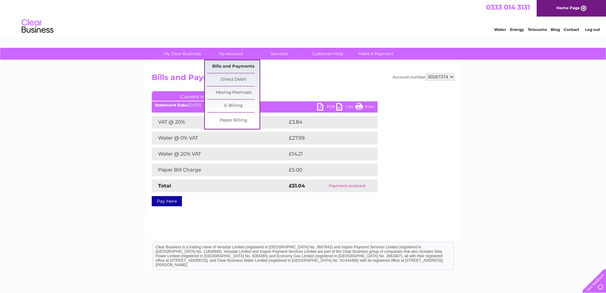
click at [239, 65] on link "Bills and Payments" at bounding box center [233, 66] width 53 height 13
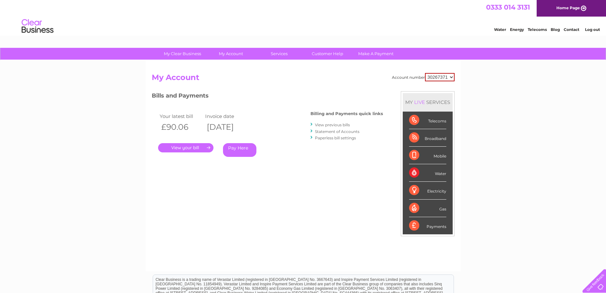
click at [434, 78] on select "30267371 30267374" at bounding box center [440, 77] width 30 height 8
select select "30267374"
click at [425, 73] on select "30267371 30267374" at bounding box center [440, 77] width 30 height 8
click at [336, 125] on link "View previous bills" at bounding box center [332, 124] width 35 height 5
click at [339, 125] on link "View previous bills" at bounding box center [332, 124] width 35 height 5
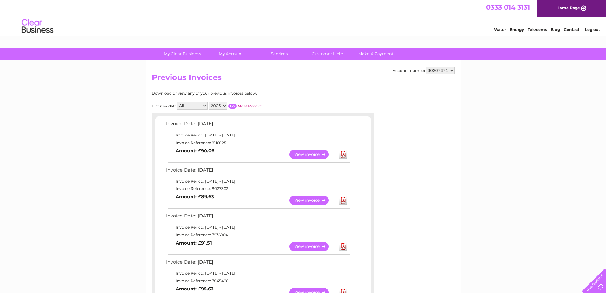
click at [220, 105] on select "2025 2024 2023" at bounding box center [218, 106] width 19 height 8
select select "2024"
click at [209, 102] on select "2025 2024 2023" at bounding box center [218, 106] width 19 height 8
click at [234, 107] on input "button" at bounding box center [233, 105] width 8 height 5
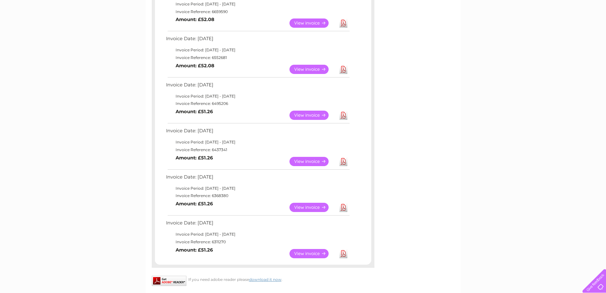
scroll to position [414, 0]
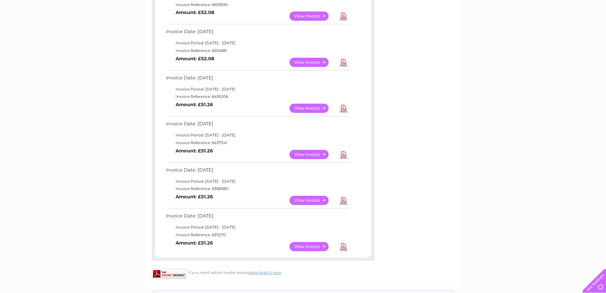
click at [303, 154] on link "View" at bounding box center [313, 154] width 47 height 9
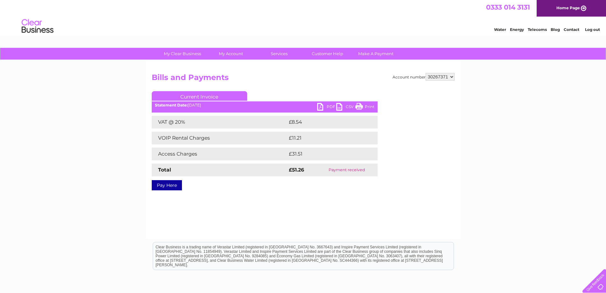
click at [453, 74] on select "30267371 30267374" at bounding box center [440, 77] width 29 height 8
select select "30267374"
click at [426, 73] on select "30267371 30267374" at bounding box center [440, 77] width 29 height 8
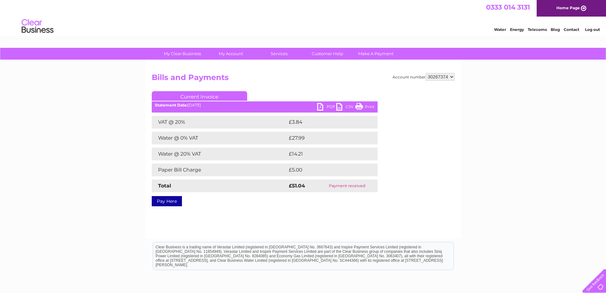
drag, startPoint x: 371, startPoint y: 104, endPoint x: 495, endPoint y: 11, distance: 154.8
click at [371, 104] on link "Print" at bounding box center [365, 107] width 19 height 9
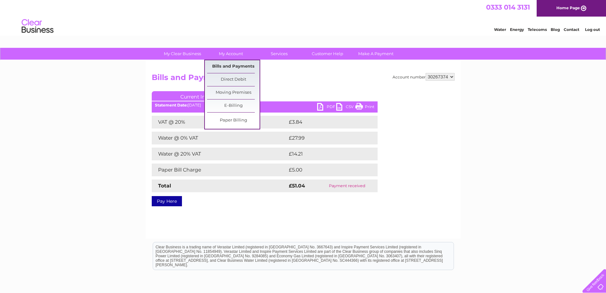
click at [233, 68] on link "Bills and Payments" at bounding box center [233, 66] width 53 height 13
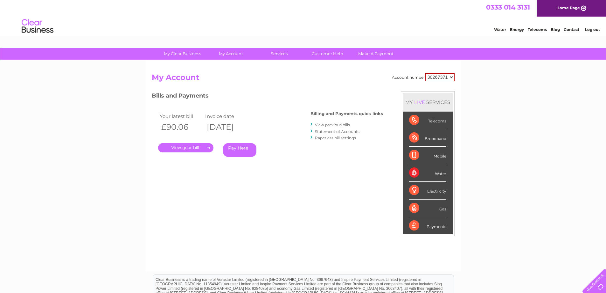
click at [433, 78] on select "30267371 30267374" at bounding box center [440, 77] width 30 height 8
select select "30267374"
click at [425, 73] on select "30267371 30267374" at bounding box center [440, 77] width 30 height 8
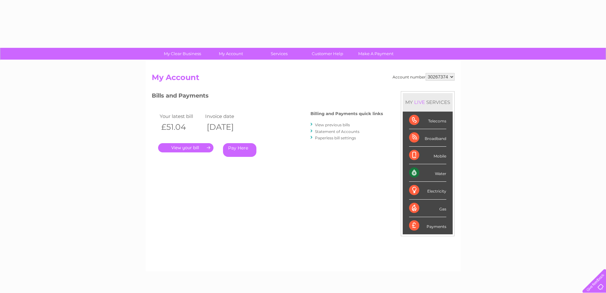
click at [342, 125] on link "View previous bills" at bounding box center [332, 124] width 35 height 5
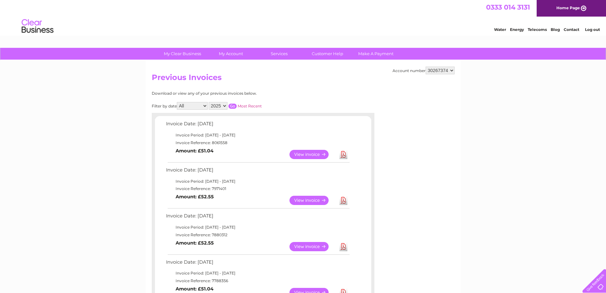
click at [224, 106] on select "2025 2024 2023" at bounding box center [218, 106] width 19 height 8
select select "2024"
click at [209, 102] on select "2025 2024 2023" at bounding box center [218, 106] width 19 height 8
click at [234, 108] on input "button" at bounding box center [233, 105] width 8 height 5
click at [234, 104] on input "button" at bounding box center [233, 105] width 8 height 5
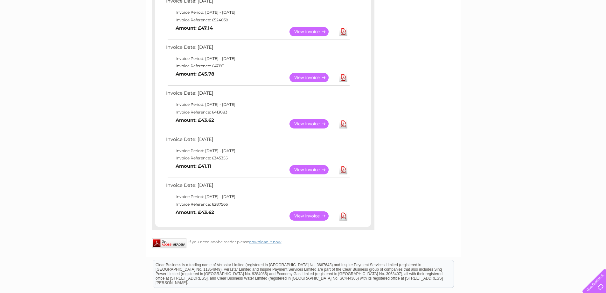
scroll to position [446, 0]
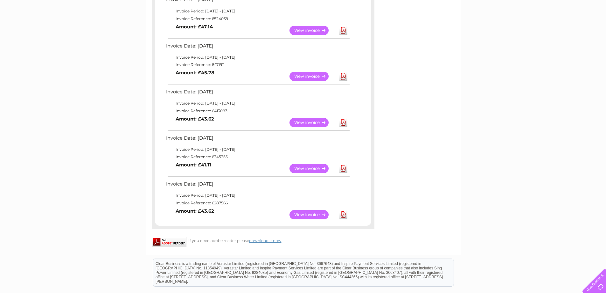
click at [310, 123] on link "View" at bounding box center [313, 122] width 47 height 9
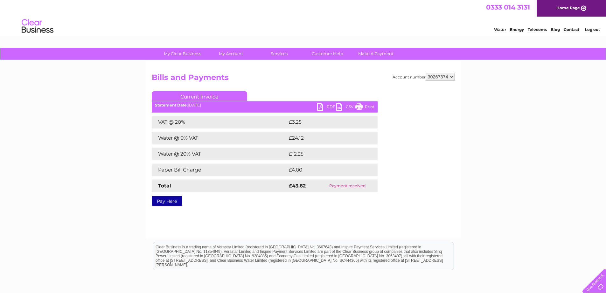
click at [366, 105] on link "Print" at bounding box center [365, 107] width 19 height 9
